Goal: Task Accomplishment & Management: Use online tool/utility

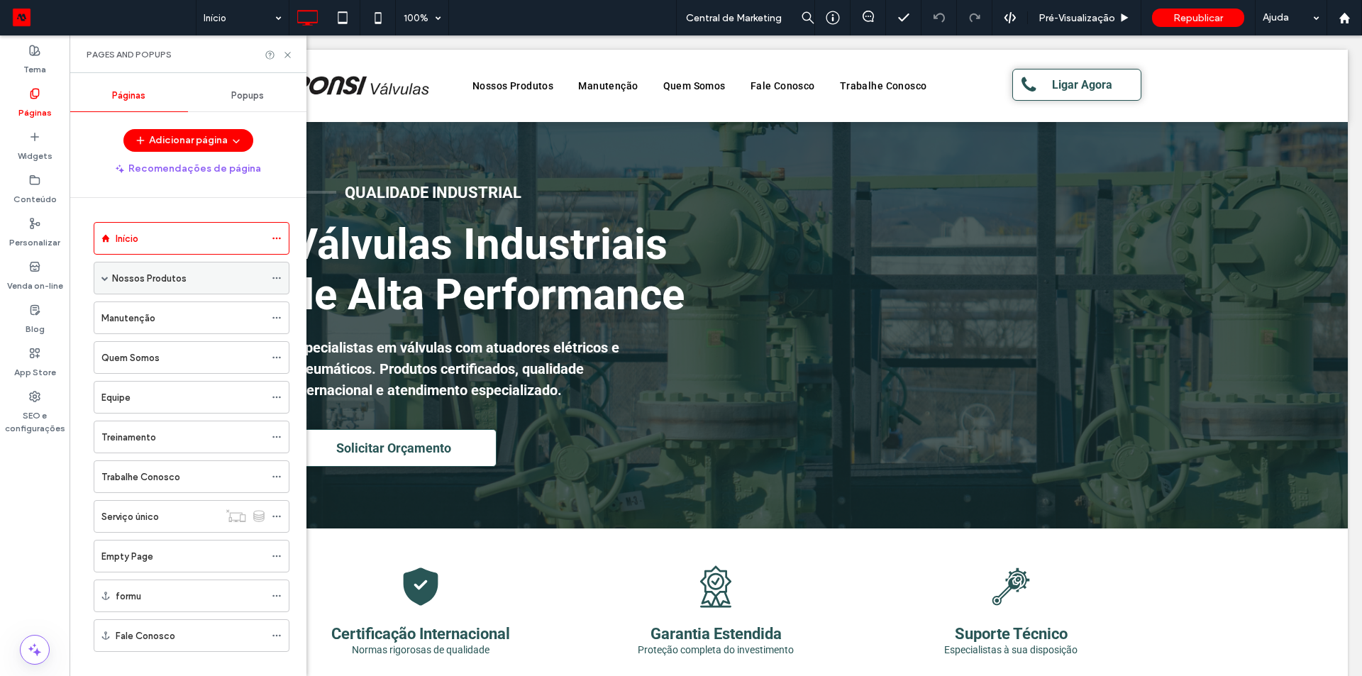
click at [106, 279] on span at bounding box center [104, 277] width 7 height 7
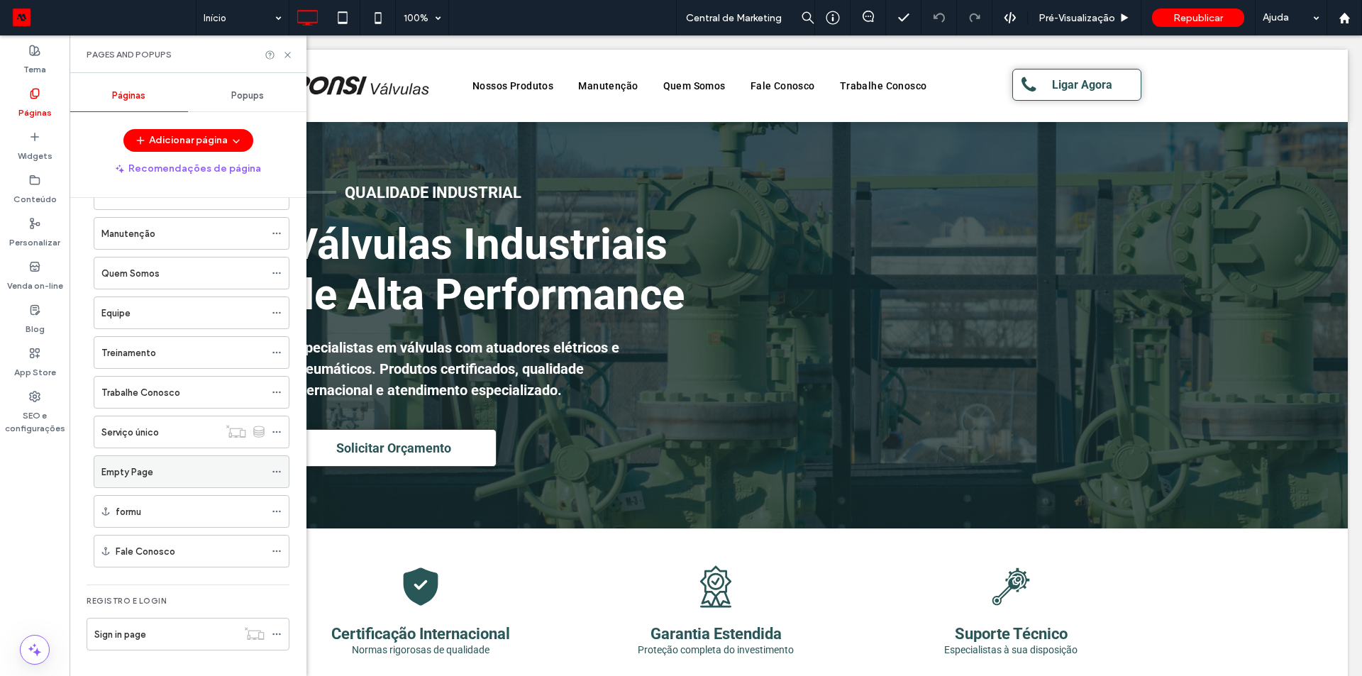
click at [191, 472] on div "Empty Page" at bounding box center [182, 471] width 163 height 15
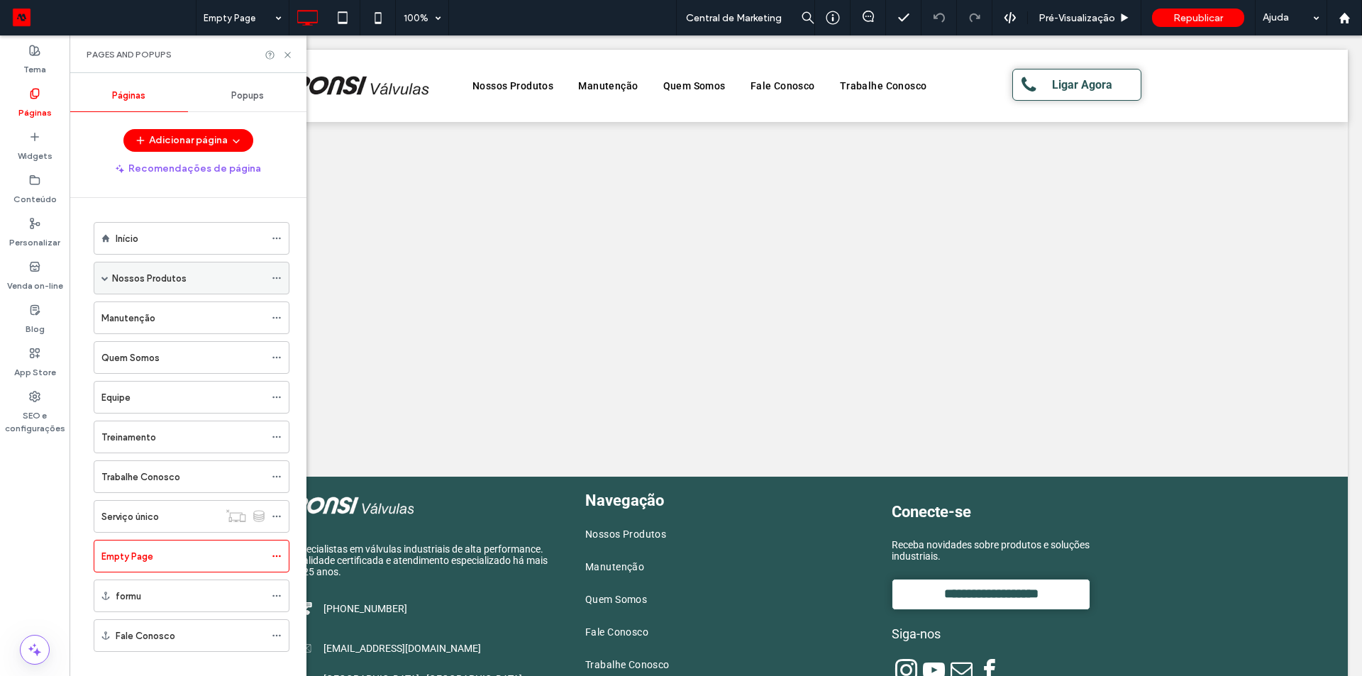
click at [102, 274] on span at bounding box center [104, 277] width 7 height 31
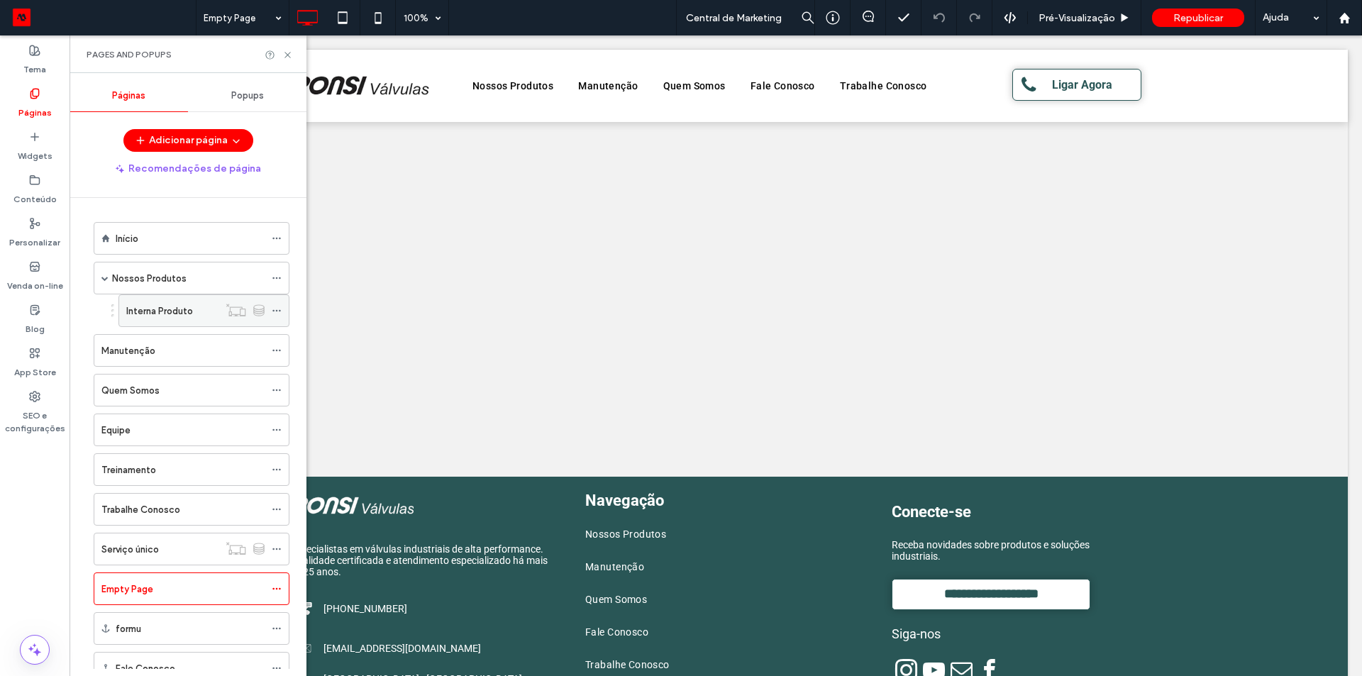
click at [160, 302] on div "Interna Produto" at bounding box center [172, 310] width 92 height 31
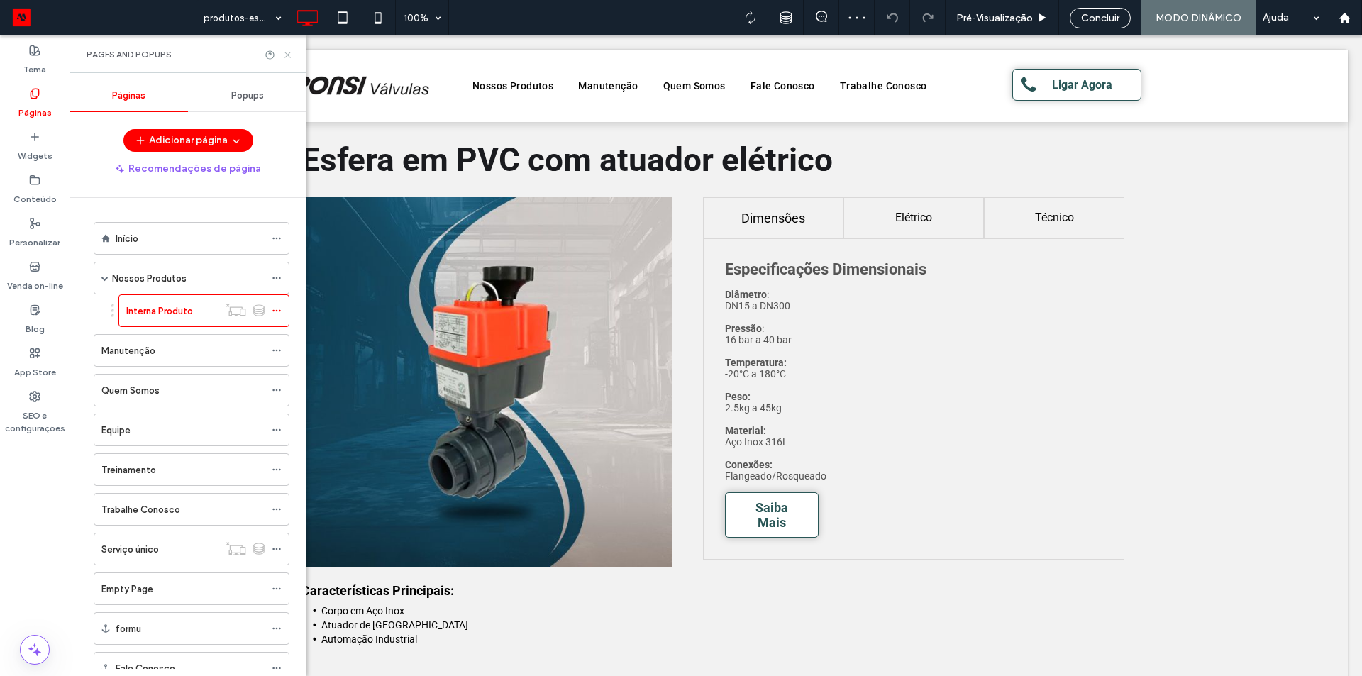
click at [289, 55] on icon at bounding box center [287, 55] width 11 height 11
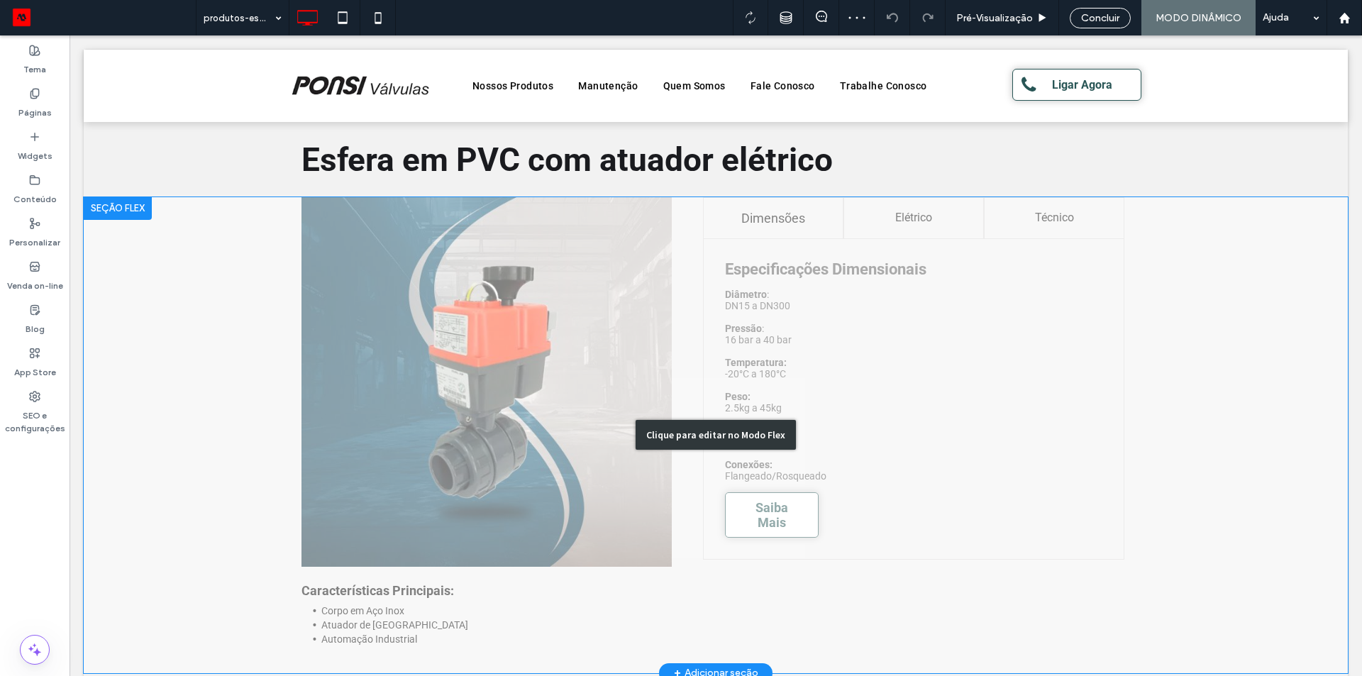
click at [515, 255] on div "Clique para editar no Modo Flex" at bounding box center [716, 435] width 1264 height 476
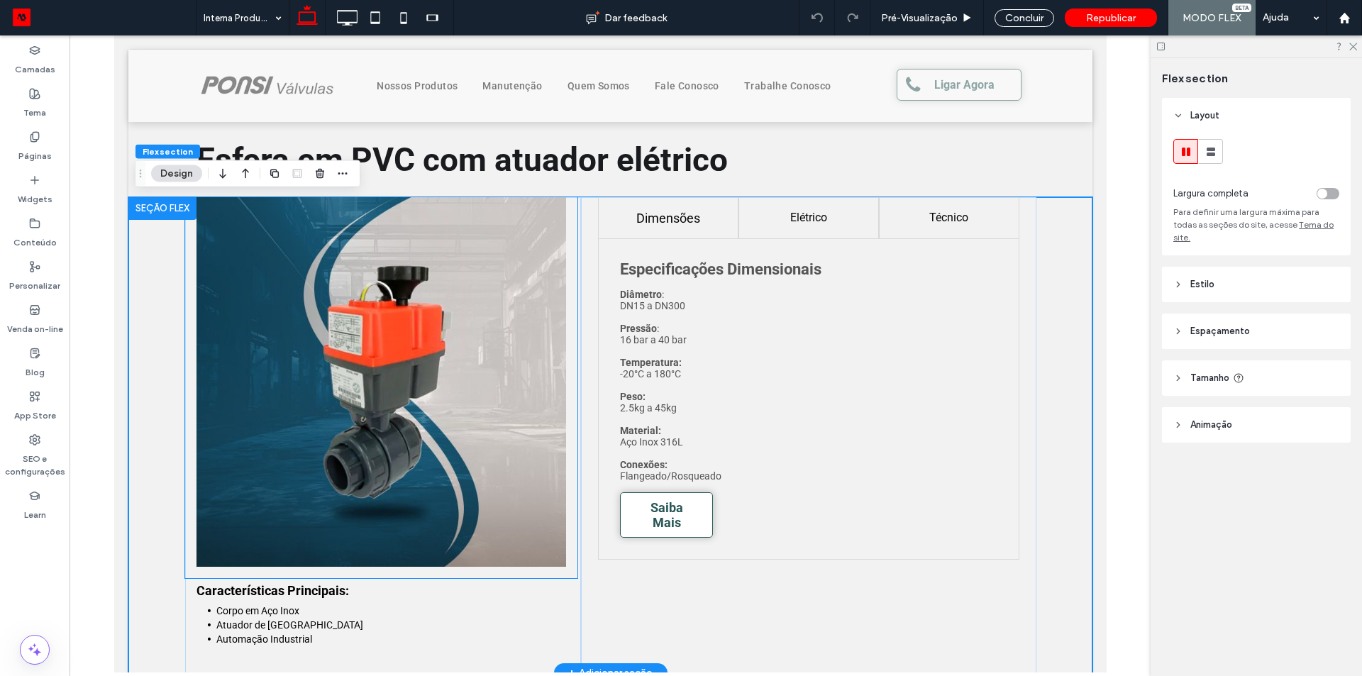
click at [514, 255] on img at bounding box center [381, 382] width 370 height 370
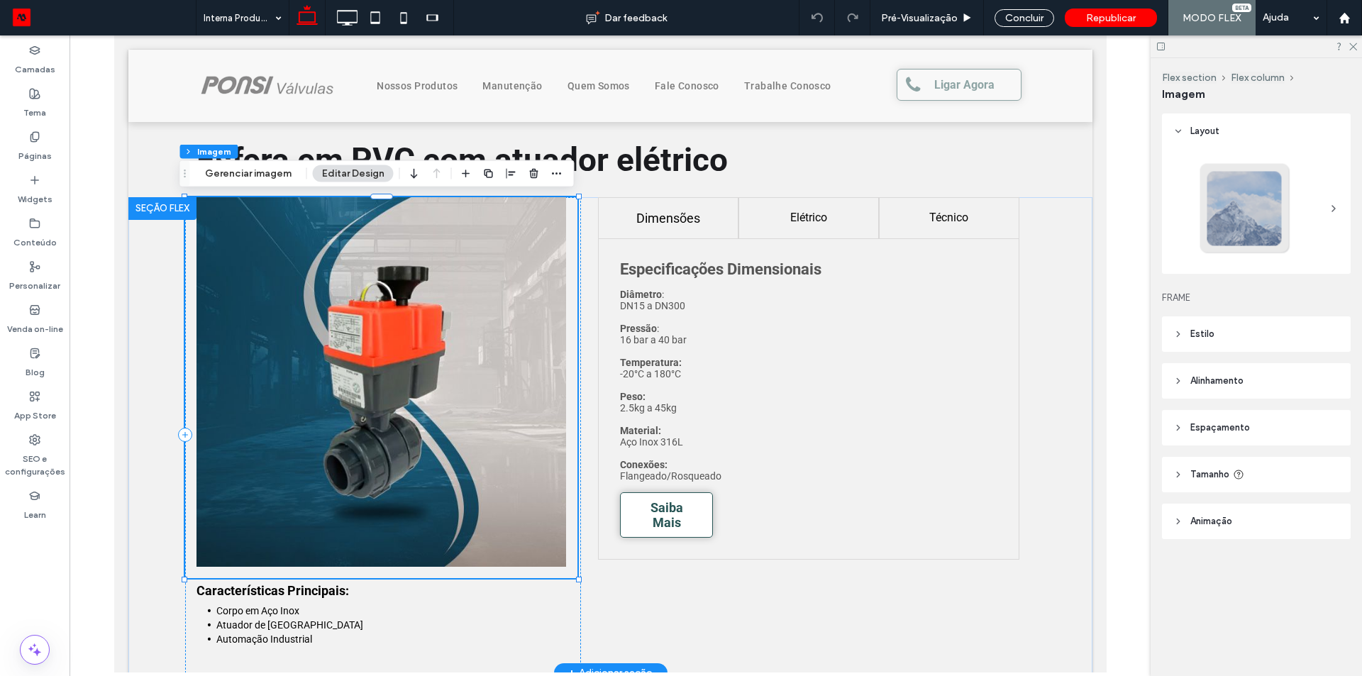
click at [514, 255] on img at bounding box center [381, 382] width 370 height 370
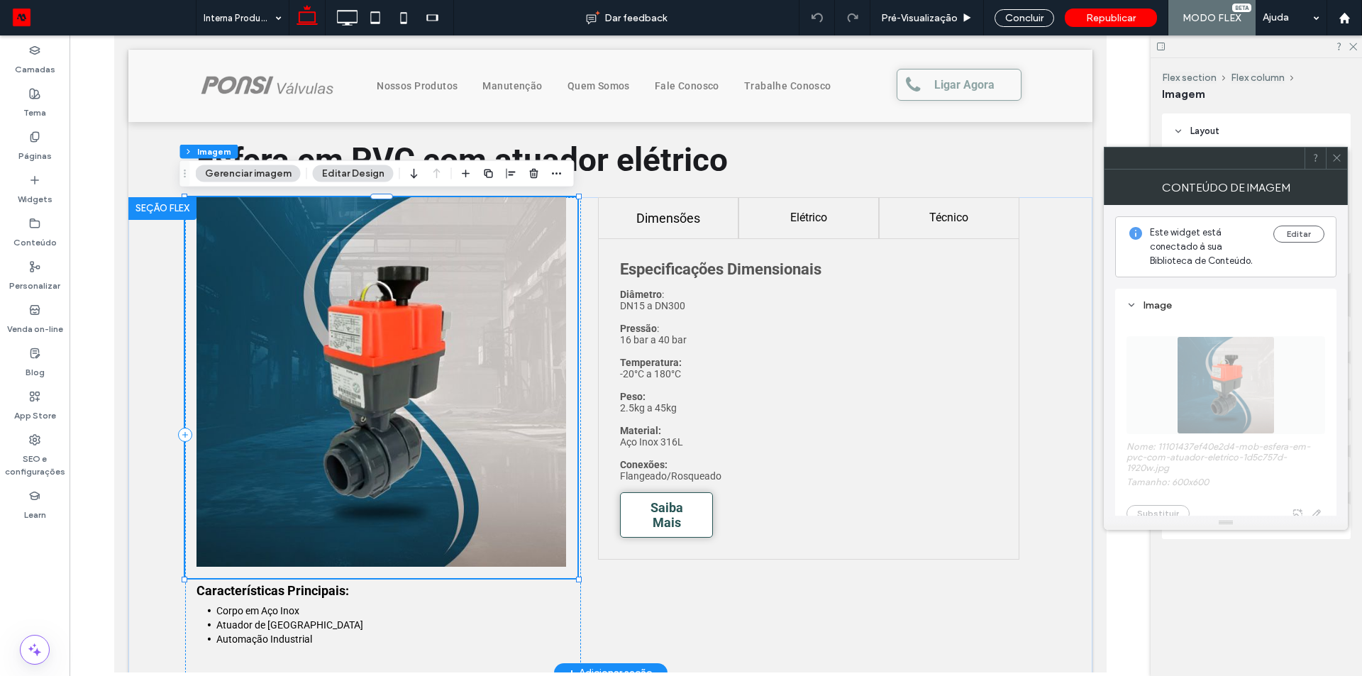
click at [514, 255] on img at bounding box center [381, 382] width 370 height 370
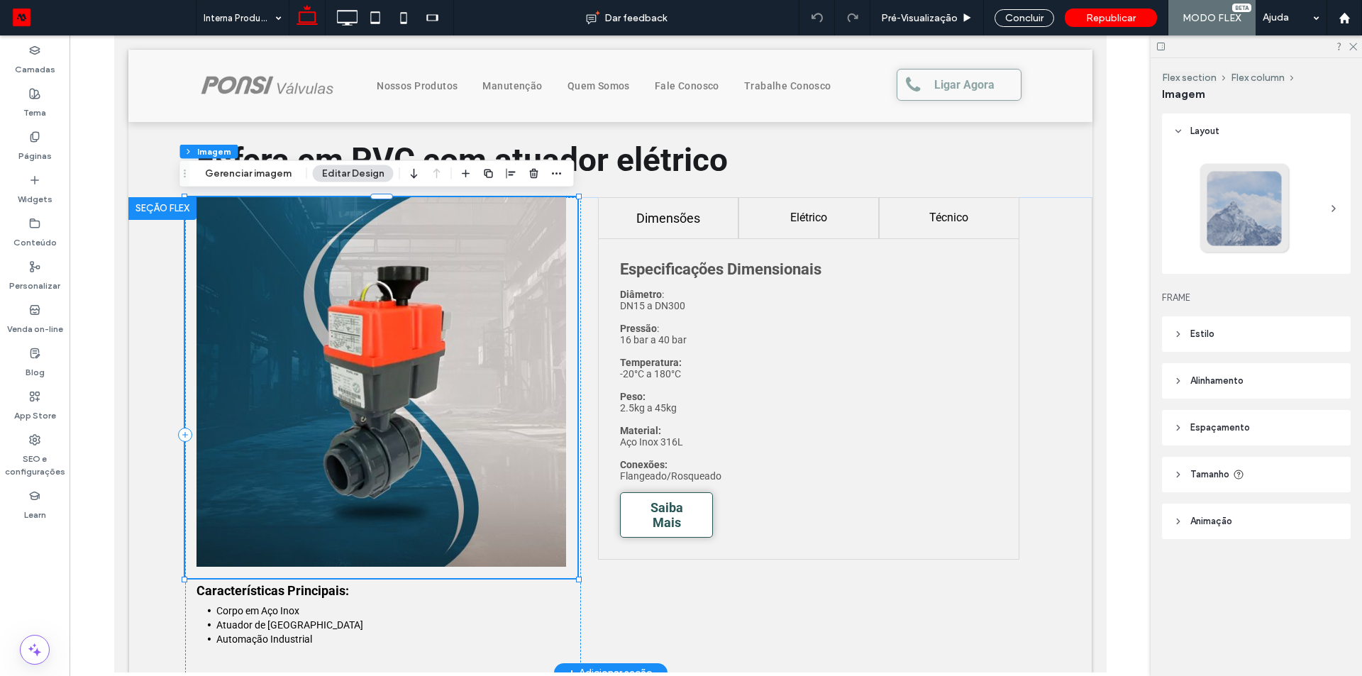
click at [514, 255] on img at bounding box center [381, 382] width 370 height 370
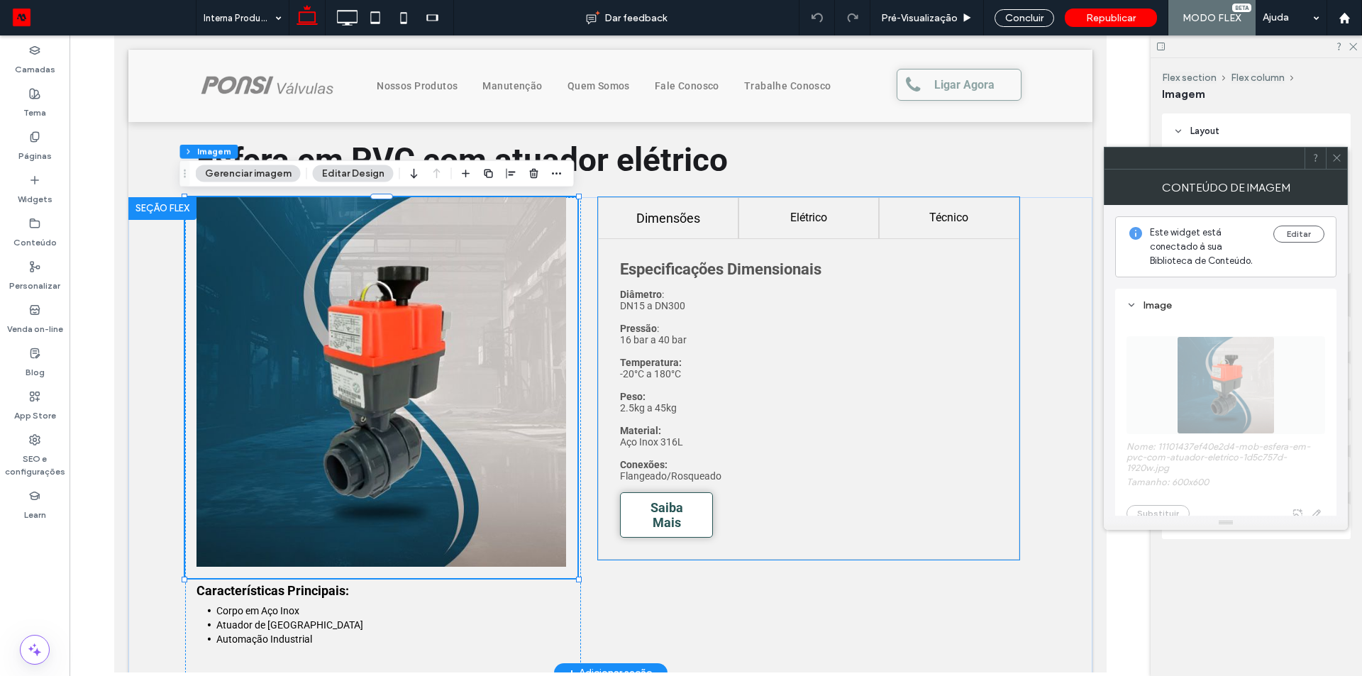
click at [867, 368] on p "Temperatura:" at bounding box center [807, 362] width 377 height 11
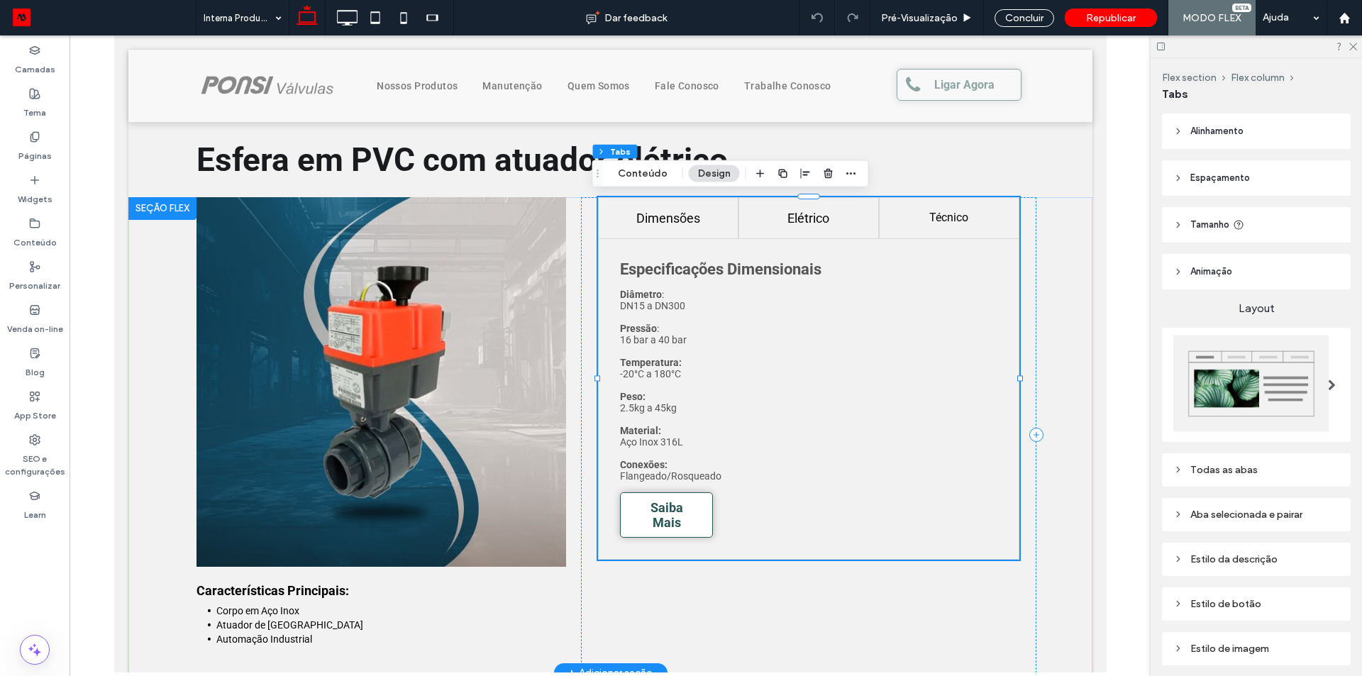
click at [786, 221] on h4 "Elétrico" at bounding box center [807, 218] width 113 height 15
click at [925, 221] on h4 "Técnico" at bounding box center [947, 218] width 113 height 15
click at [805, 222] on h4 "Elétrico" at bounding box center [807, 218] width 113 height 15
click at [681, 218] on h4 "Dimensões" at bounding box center [667, 217] width 113 height 13
click at [797, 614] on div "Dimensões Elétrico Técnico Especificações Dimensionais Diâmetro : DN15 a DN300 …" at bounding box center [807, 435] width 455 height 476
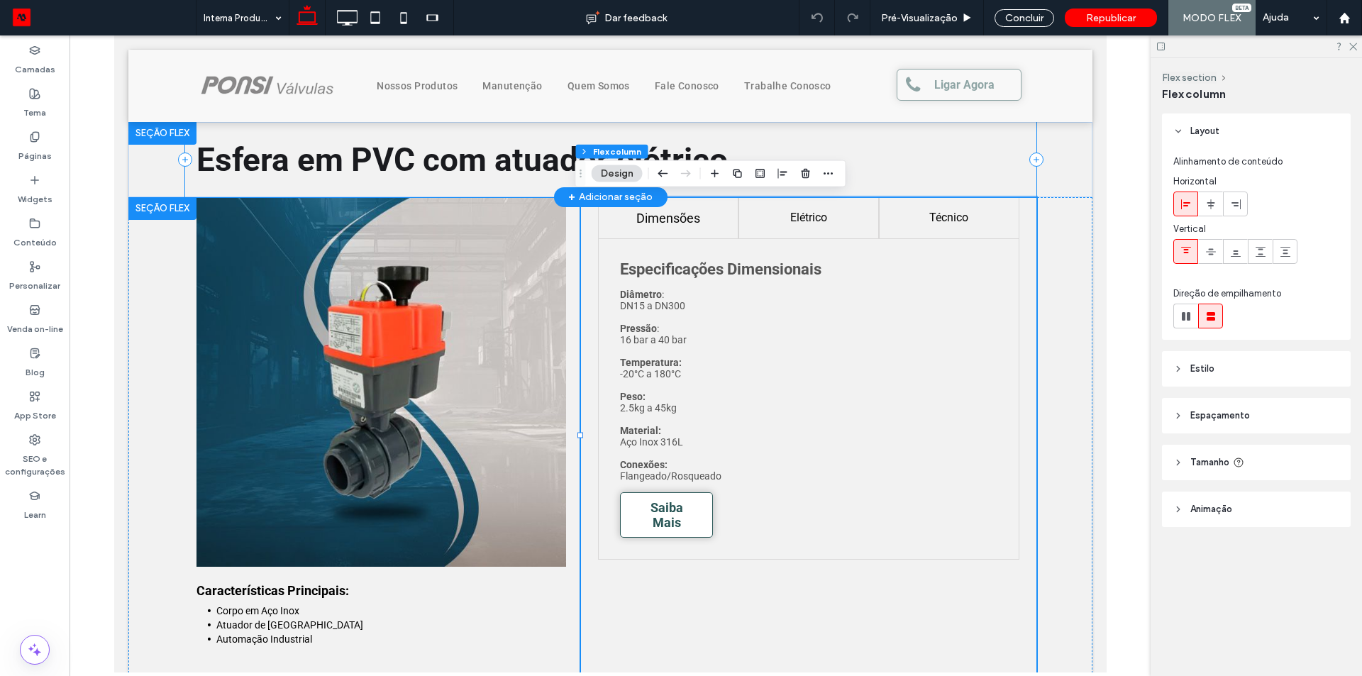
click at [970, 165] on div "Esfera em PVC com atuador elétrico" at bounding box center [609, 159] width 851 height 75
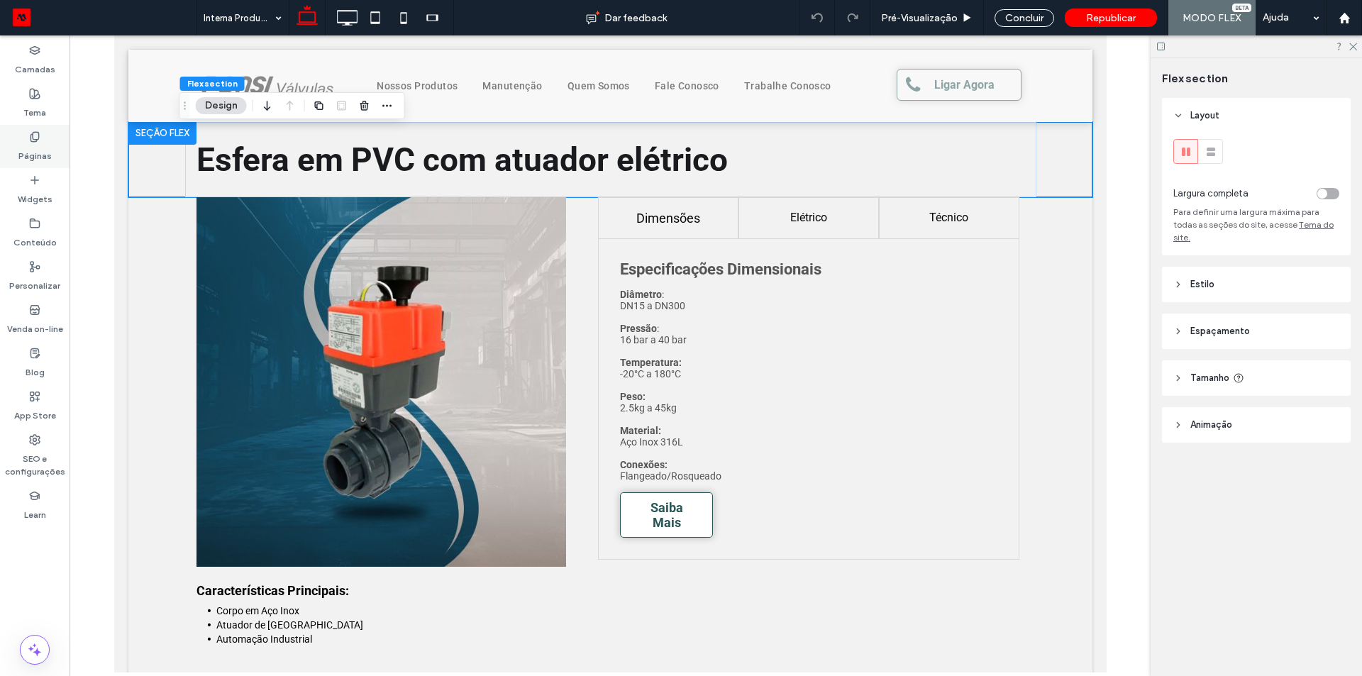
click at [40, 155] on label "Páginas" at bounding box center [34, 153] width 33 height 20
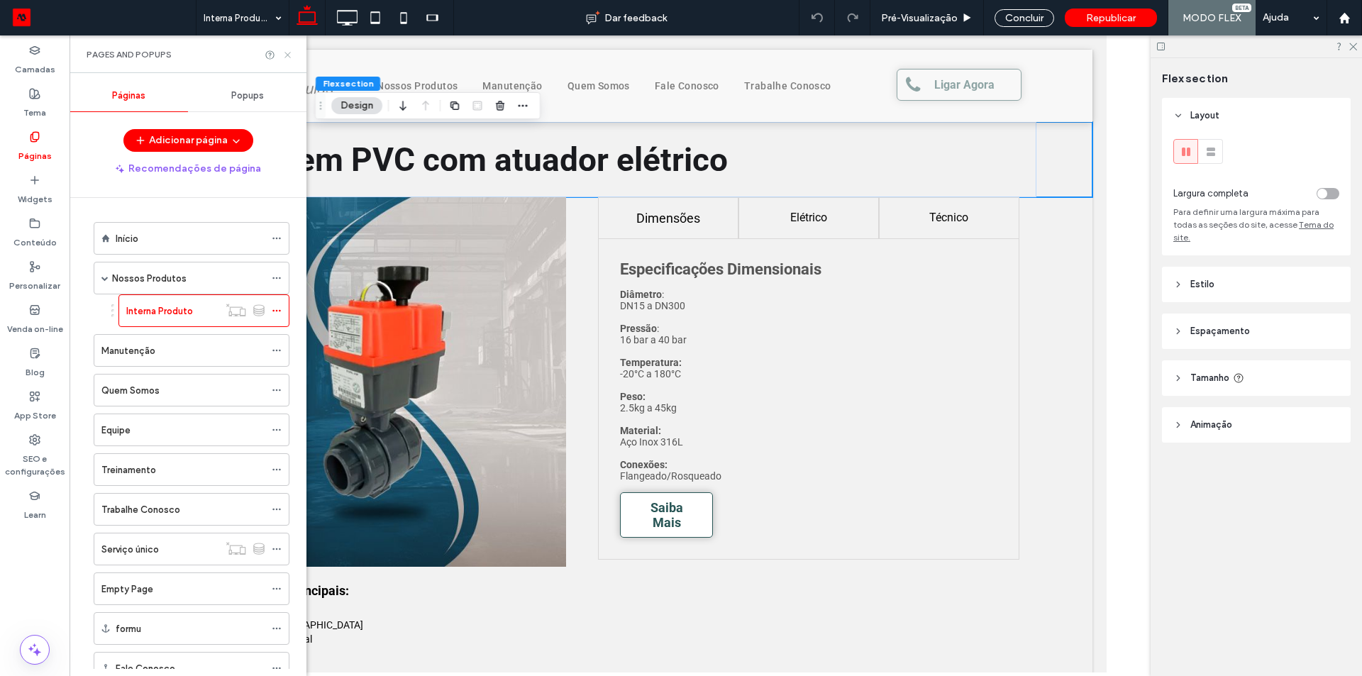
click at [286, 52] on icon at bounding box center [287, 55] width 11 height 11
